Goal: Task Accomplishment & Management: Complete application form

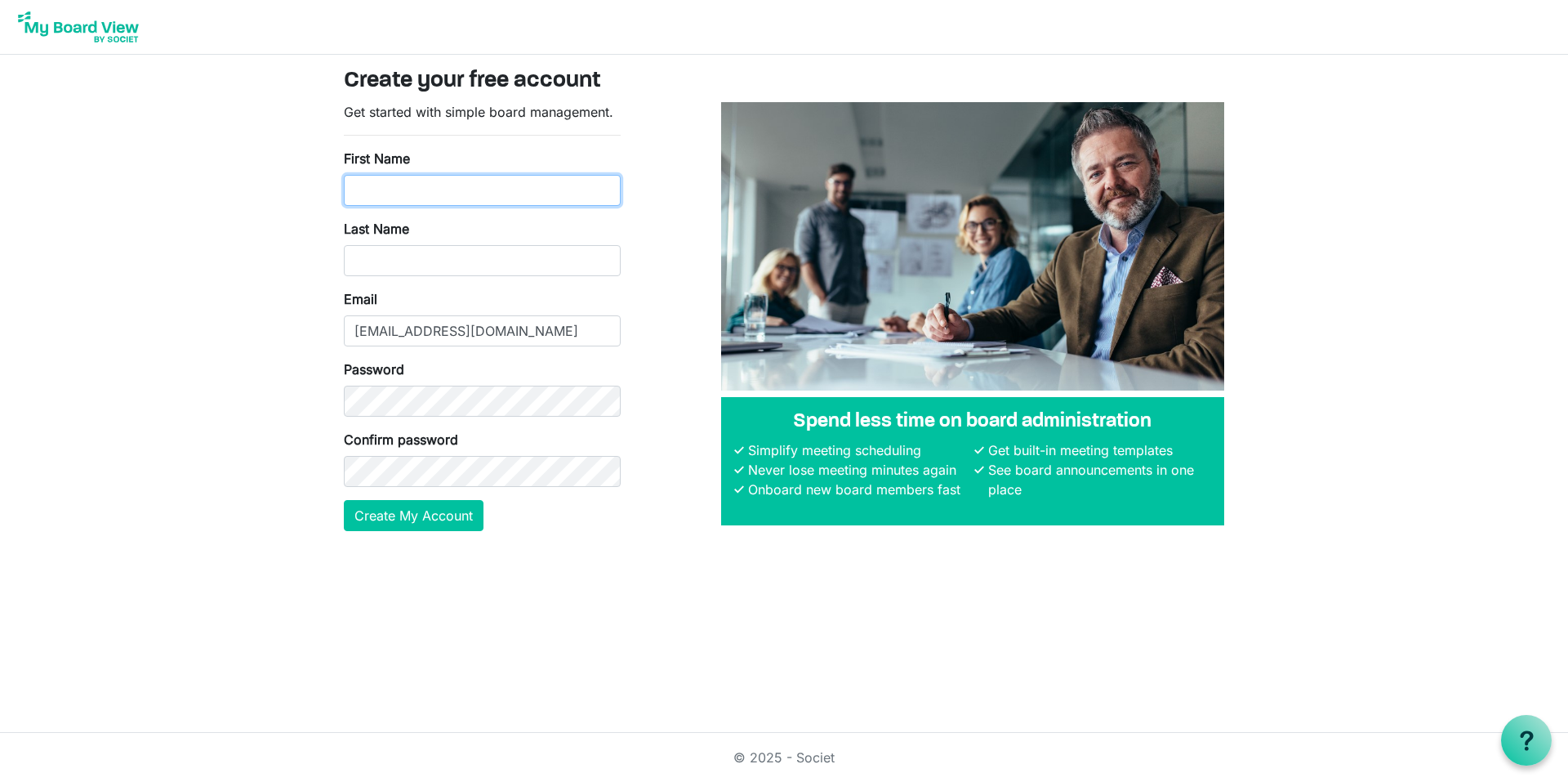
click at [423, 183] on input "First Name" at bounding box center [482, 190] width 277 height 31
type input "MAXIMILIANO"
type input "Alves de Lima"
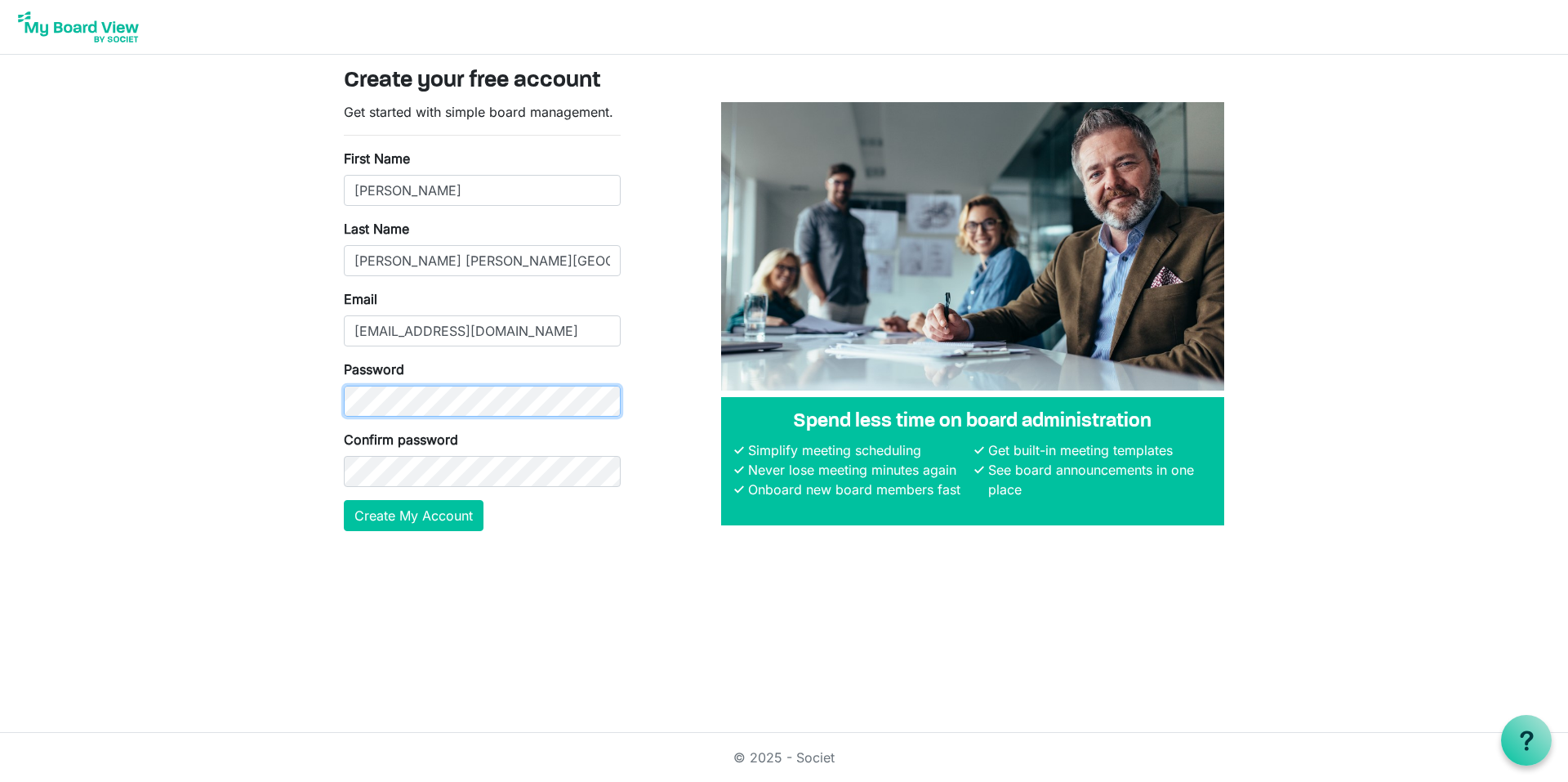
click at [279, 395] on body "Create your free account Get started with simple board management. First Name M…" at bounding box center [784, 278] width 1568 height 557
click at [420, 521] on button "Create My Account" at bounding box center [414, 515] width 140 height 31
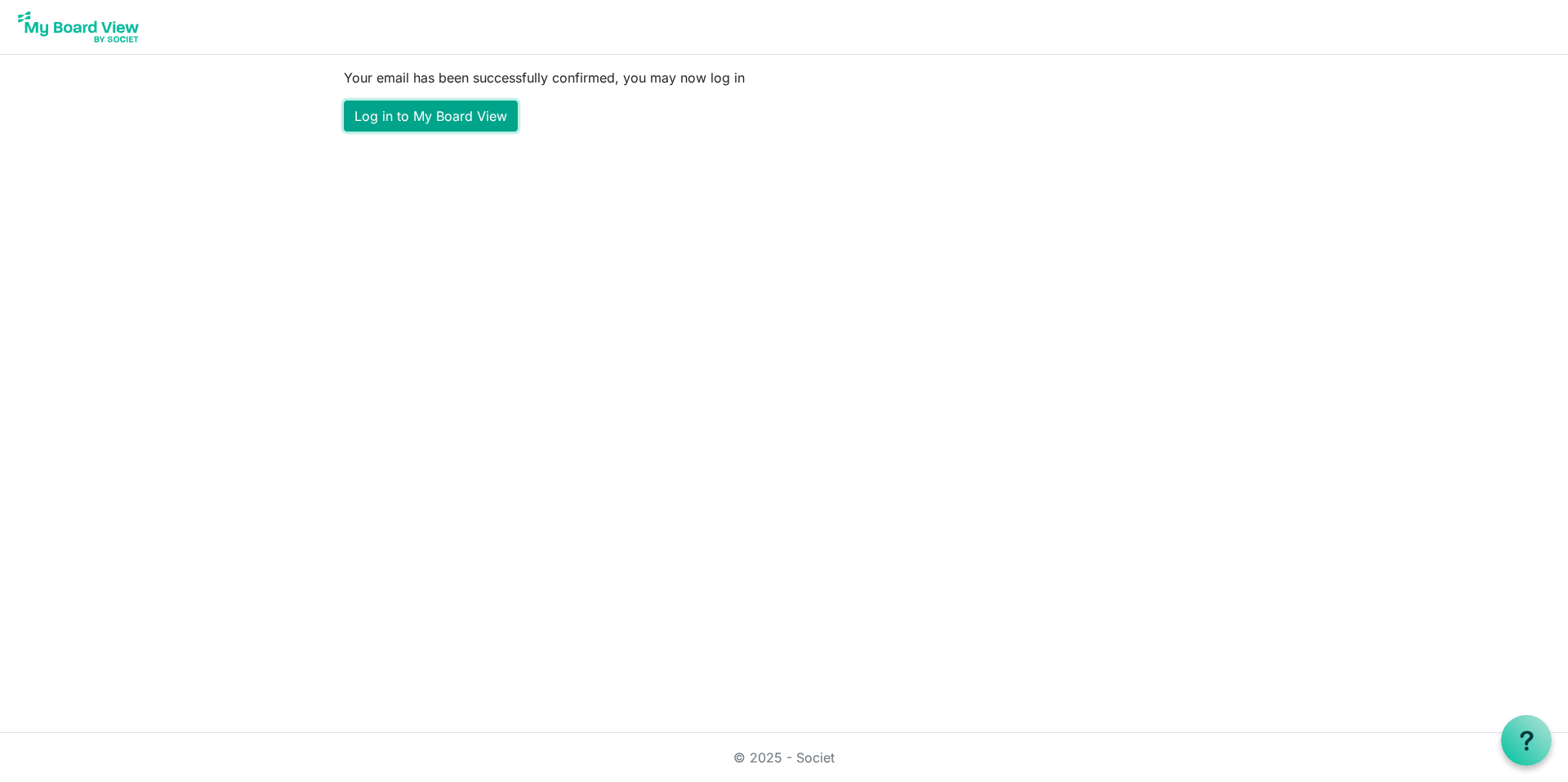
click at [418, 116] on link "Log in to My Board View" at bounding box center [431, 116] width 174 height 31
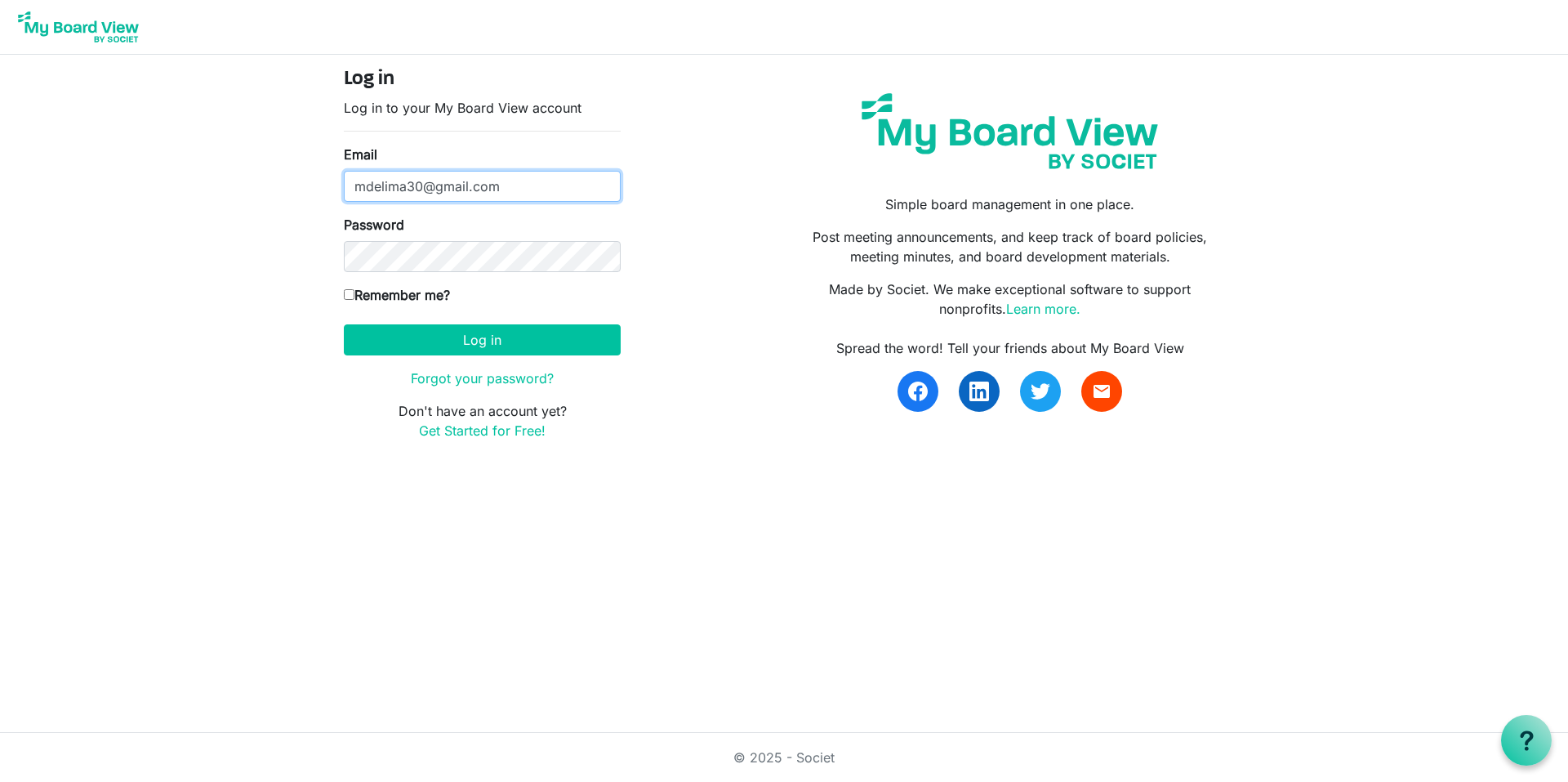
click at [428, 188] on input "Email" at bounding box center [482, 187] width 277 height 31
click at [231, 275] on body "Log in Log in to your My Board View account Email Password Remember me? America…" at bounding box center [784, 233] width 1568 height 467
click at [356, 300] on label "Remember me?" at bounding box center [397, 295] width 106 height 20
click at [354, 300] on input "Remember me?" at bounding box center [349, 295] width 10 height 10
checkbox input "true"
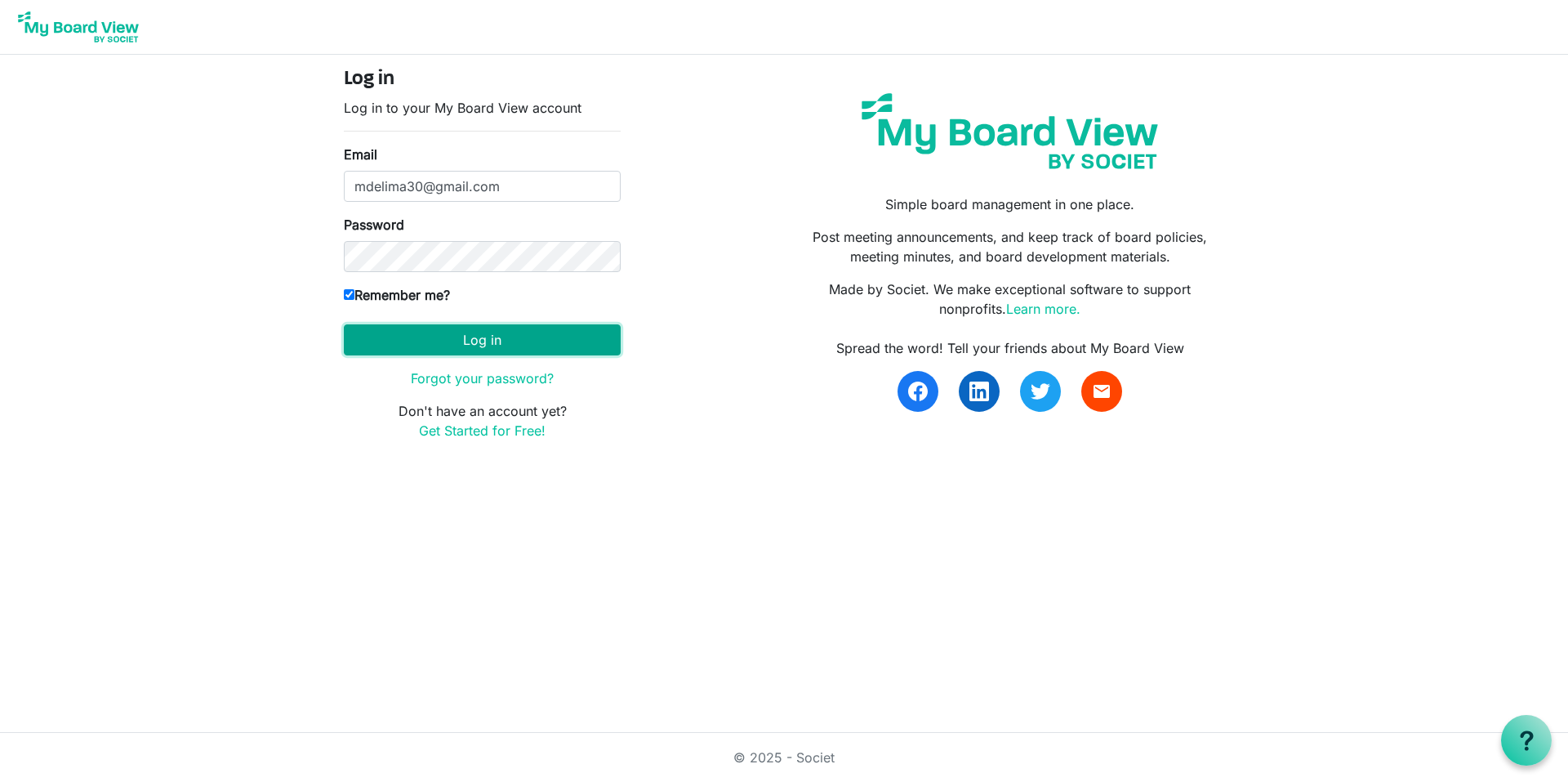
click at [474, 347] on button "Log in" at bounding box center [482, 340] width 277 height 31
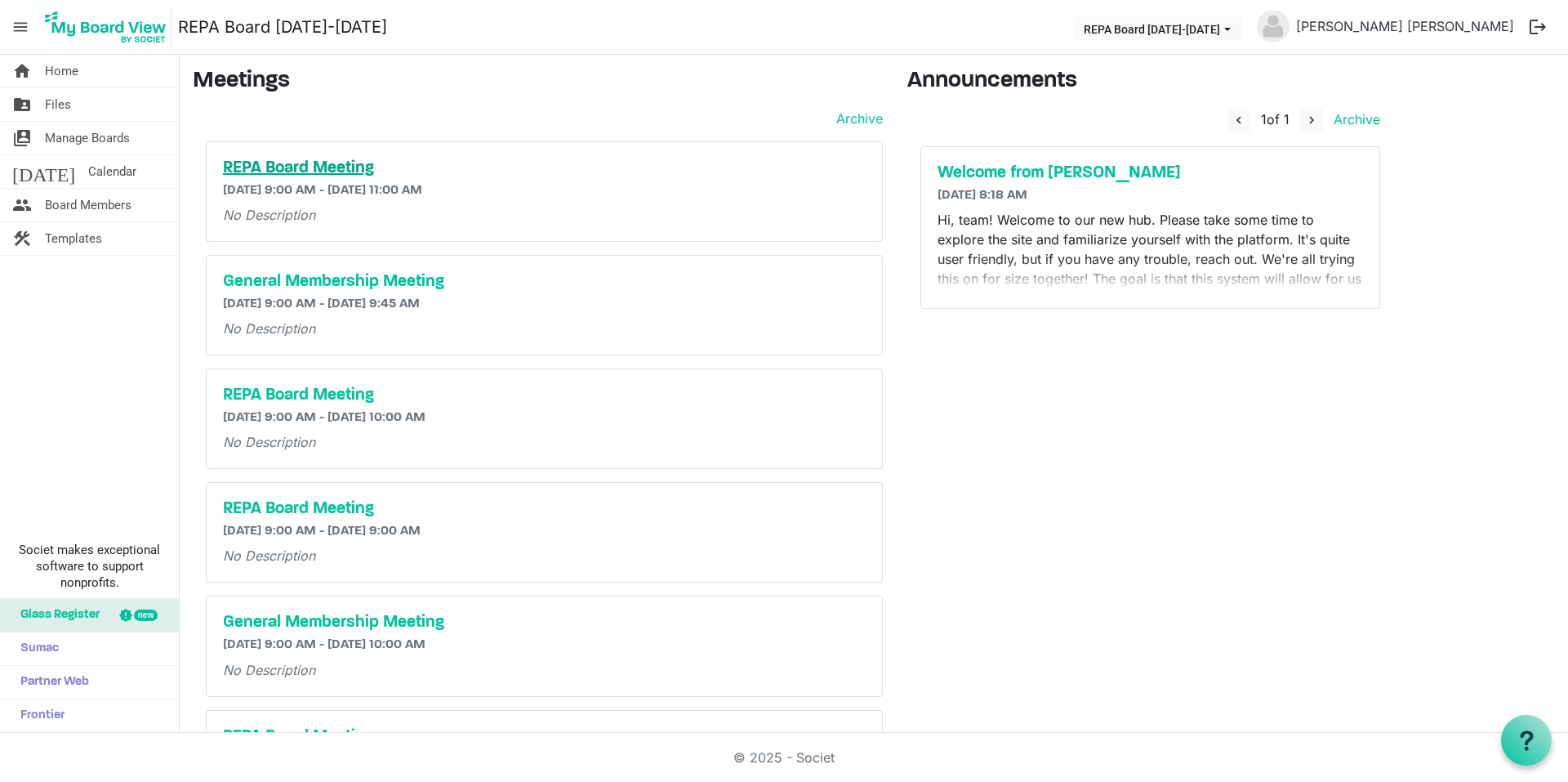
click at [288, 162] on h5 "REPA Board Meeting" at bounding box center [545, 168] width 643 height 20
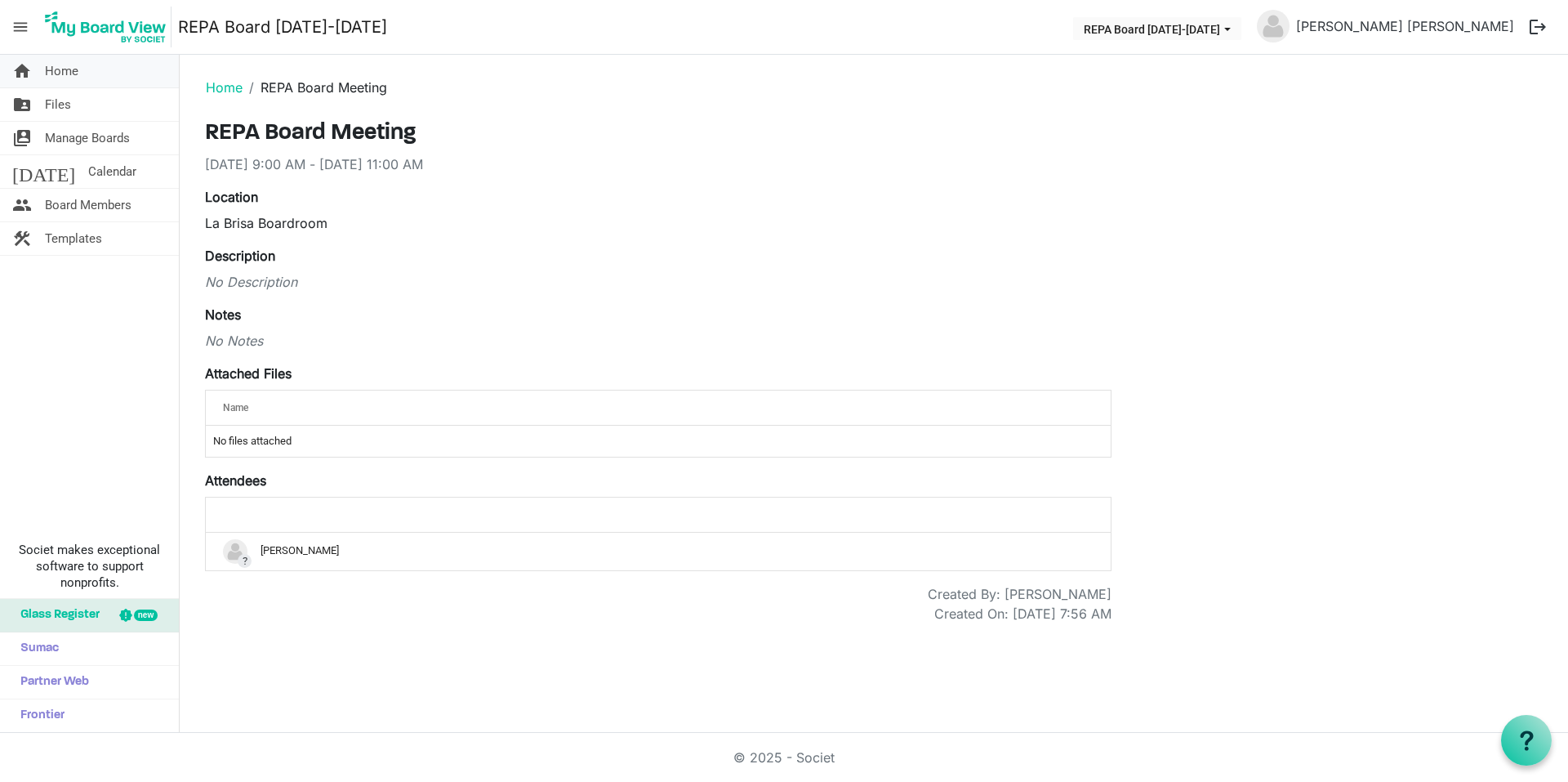
click at [92, 70] on link "home Home" at bounding box center [89, 71] width 179 height 33
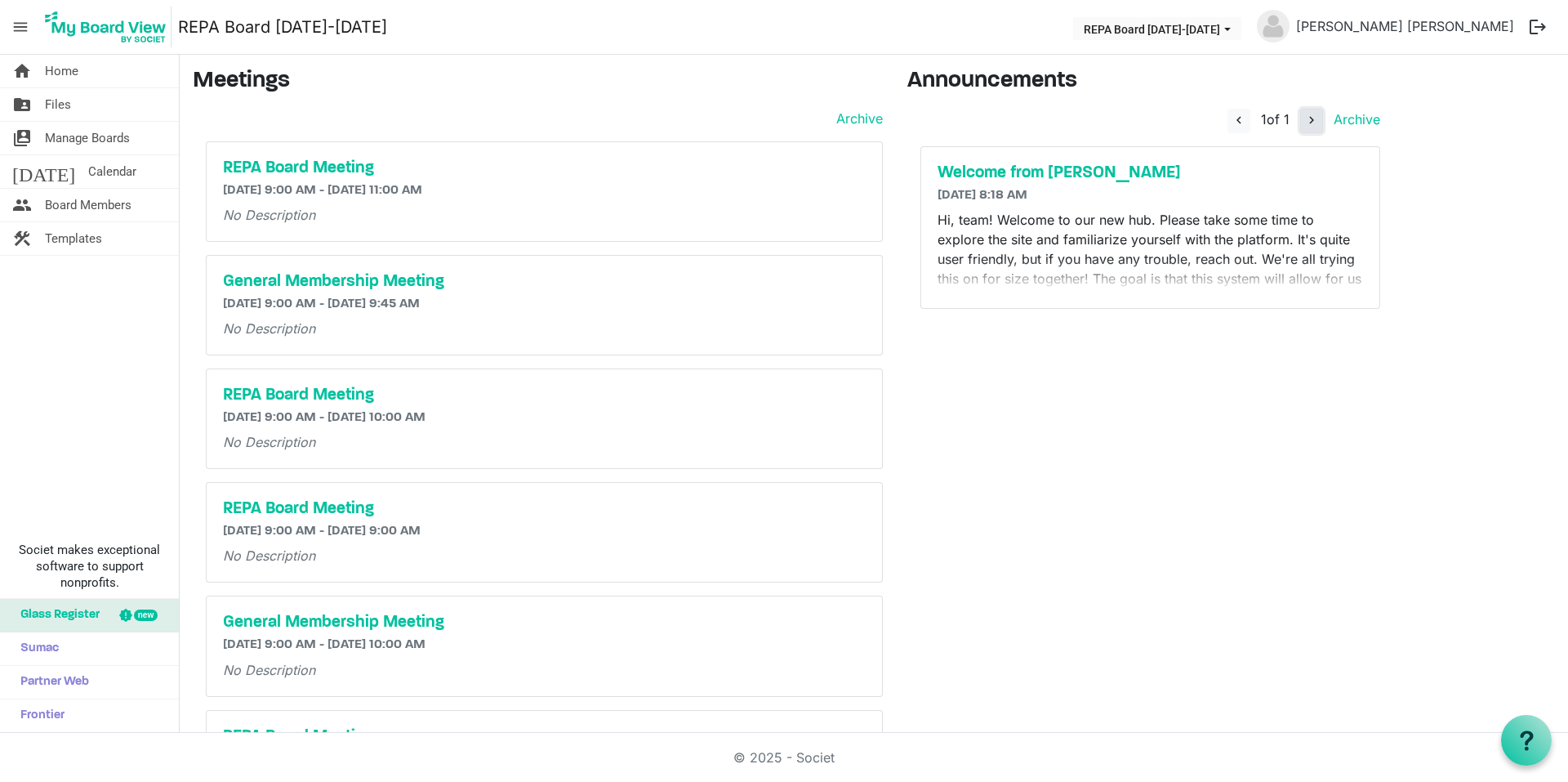
click at [1312, 123] on span "navigate_next" at bounding box center [1312, 120] width 15 height 15
click at [1238, 117] on span "navigate_before" at bounding box center [1239, 120] width 15 height 15
click at [1241, 244] on p "Hi, team! Welcome to our new hub. Please take some time to explore the site and…" at bounding box center [1150, 268] width 426 height 117
click at [1051, 169] on h5 "Welcome from Ellie" at bounding box center [1150, 173] width 426 height 20
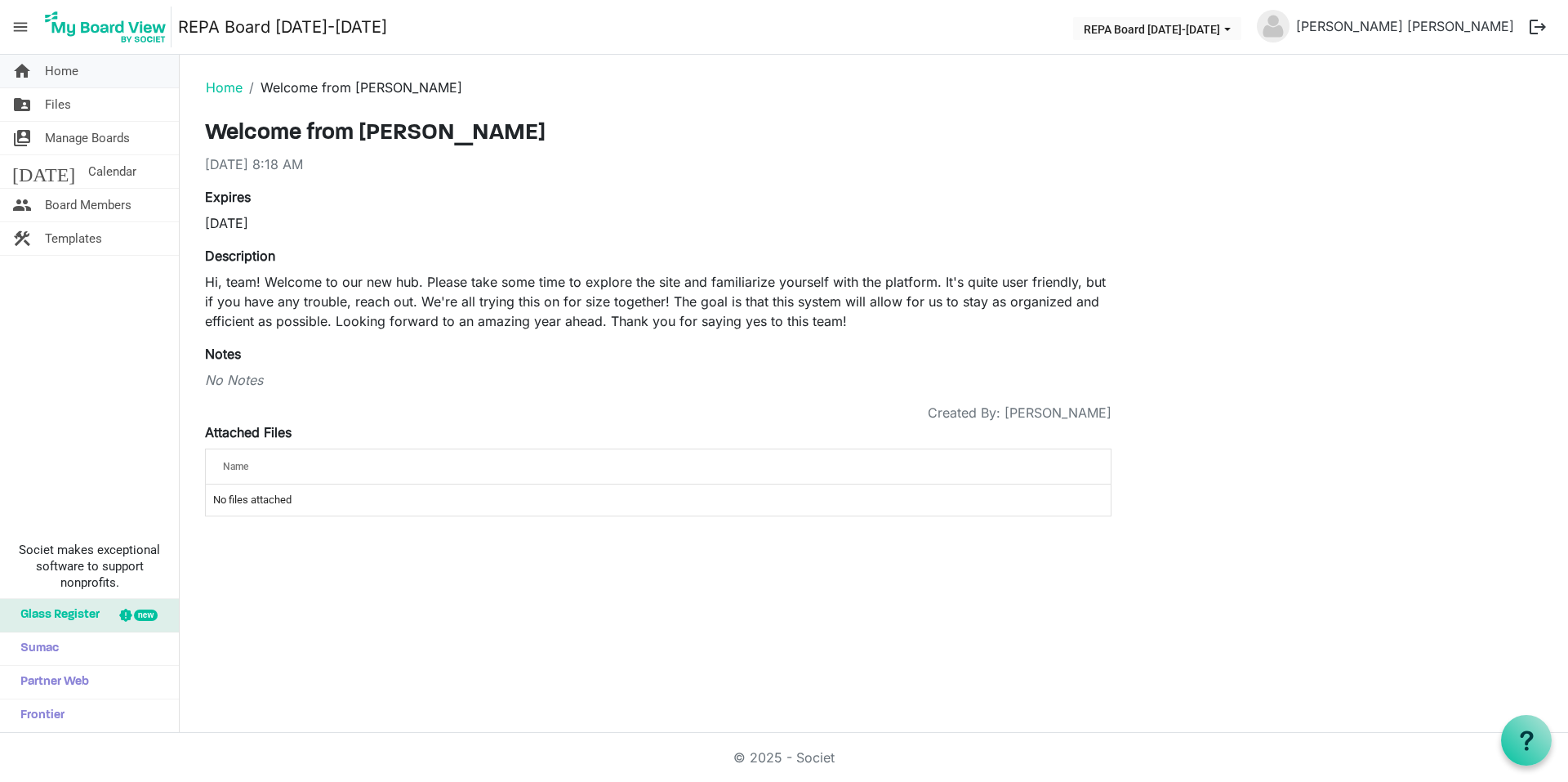
click at [65, 69] on span "Home" at bounding box center [62, 71] width 34 height 33
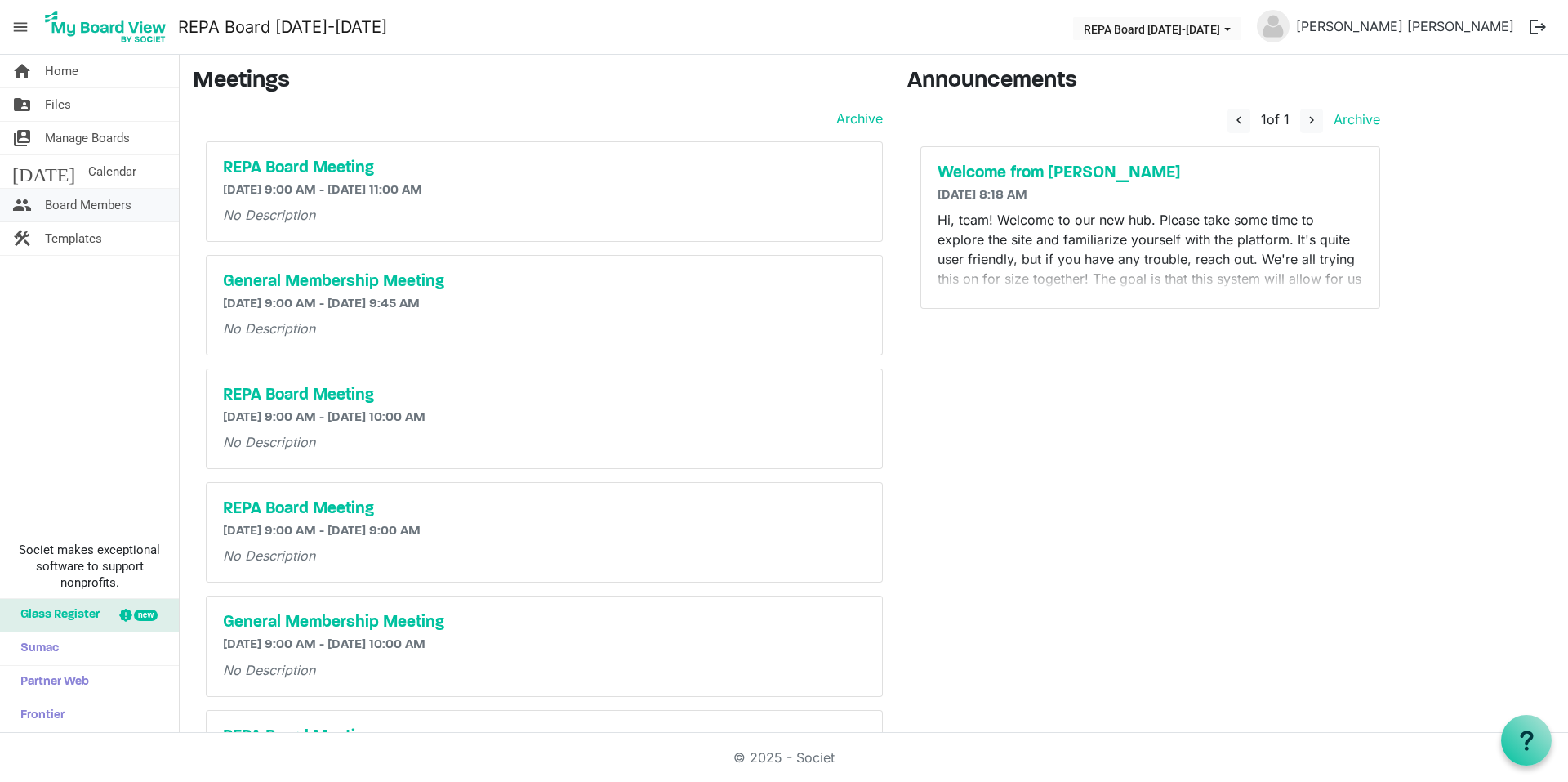
click at [103, 204] on span "Board Members" at bounding box center [89, 205] width 87 height 33
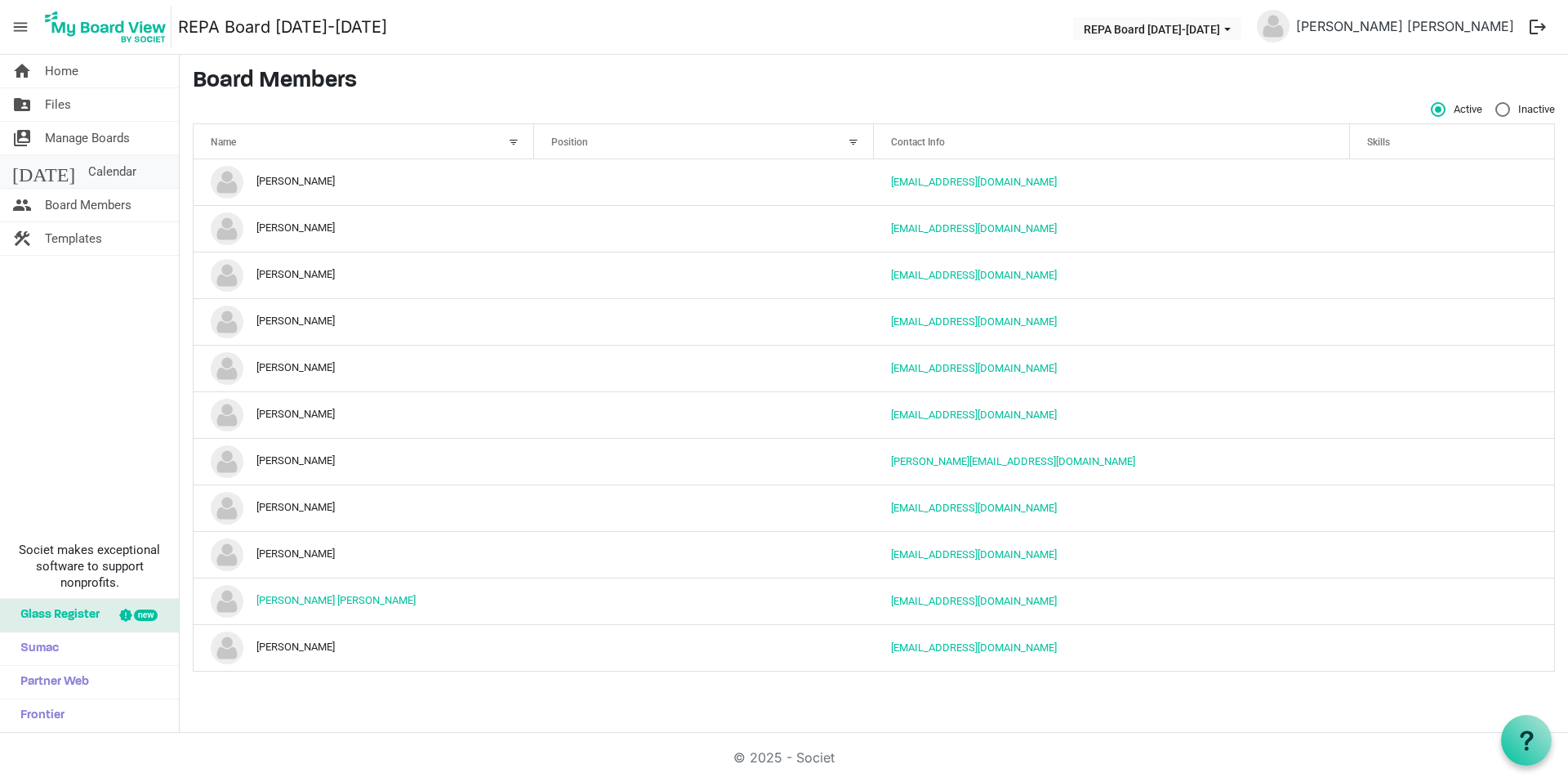
click at [97, 169] on link "today Calendar" at bounding box center [89, 172] width 179 height 33
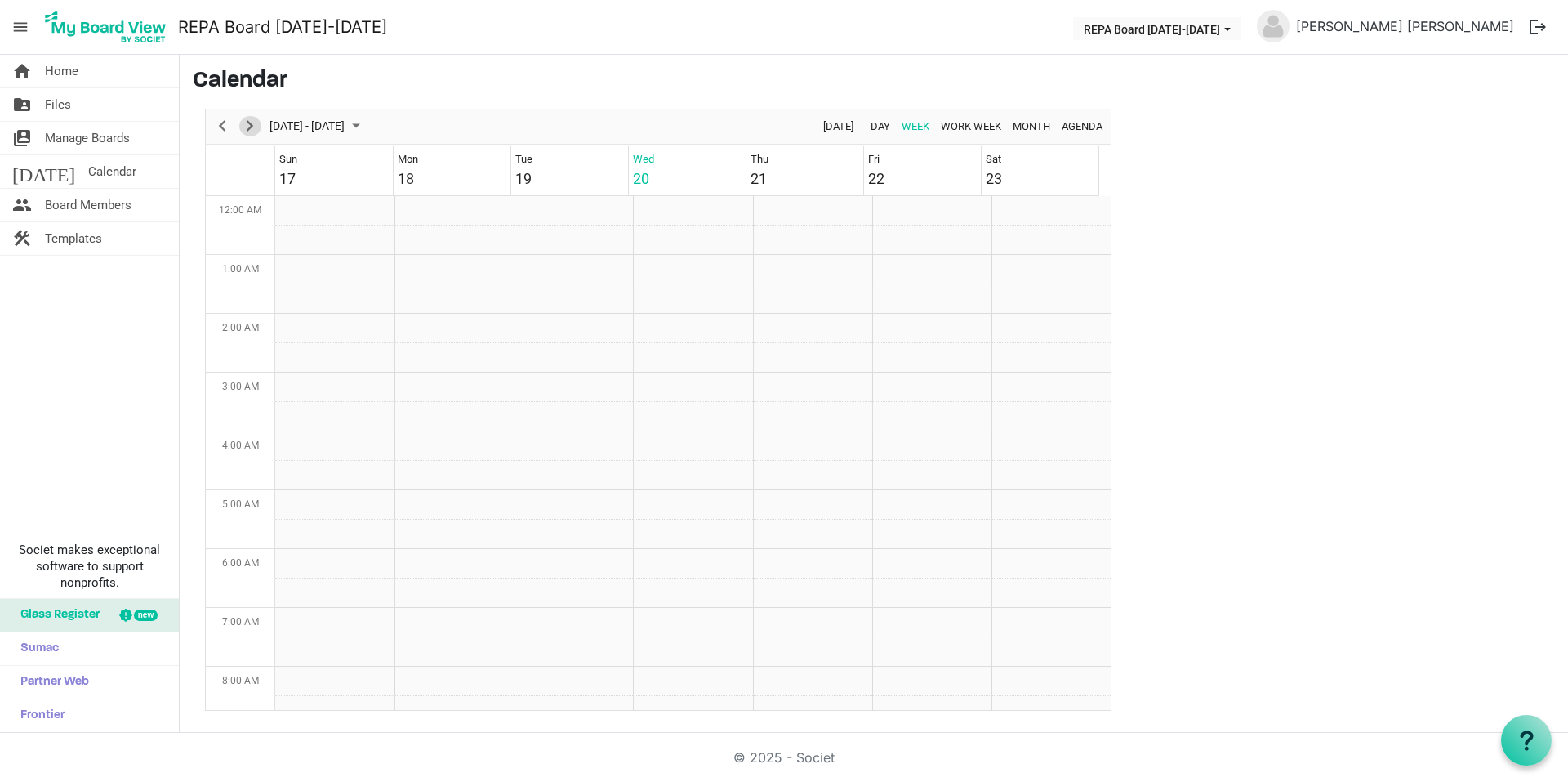
click at [250, 128] on span "Next" at bounding box center [249, 127] width 20 height 21
